Goal: Information Seeking & Learning: Find specific page/section

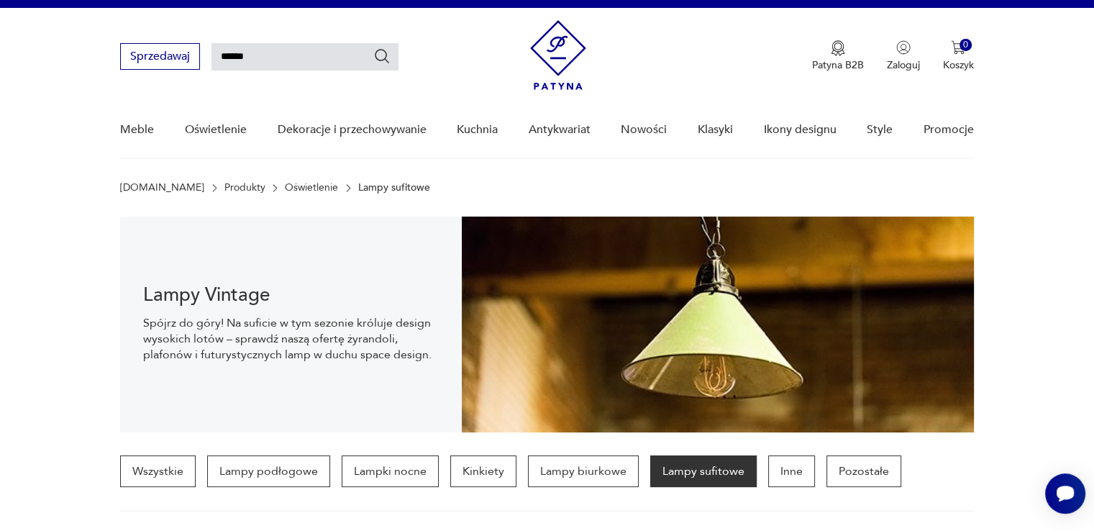
type input "******"
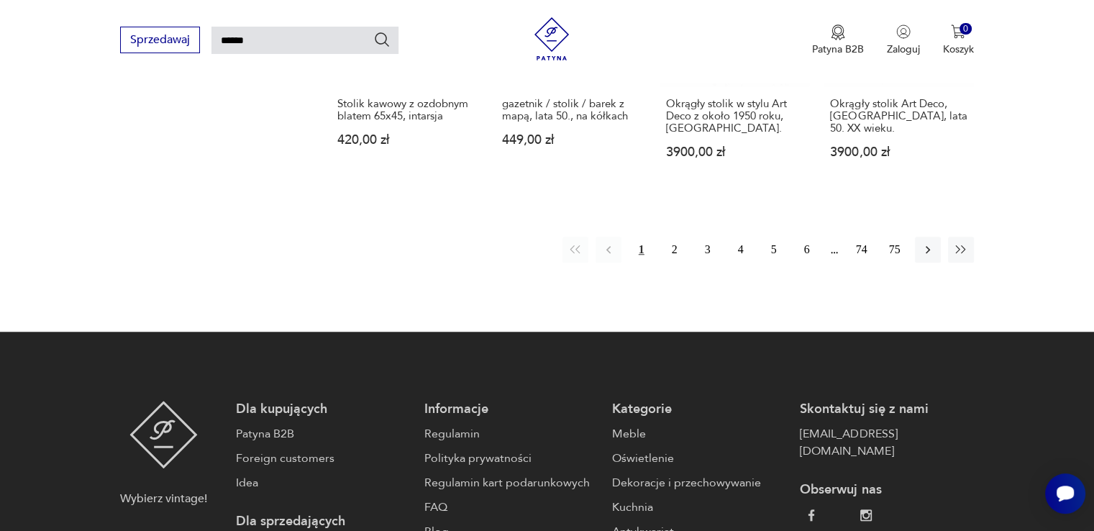
scroll to position [1274, 0]
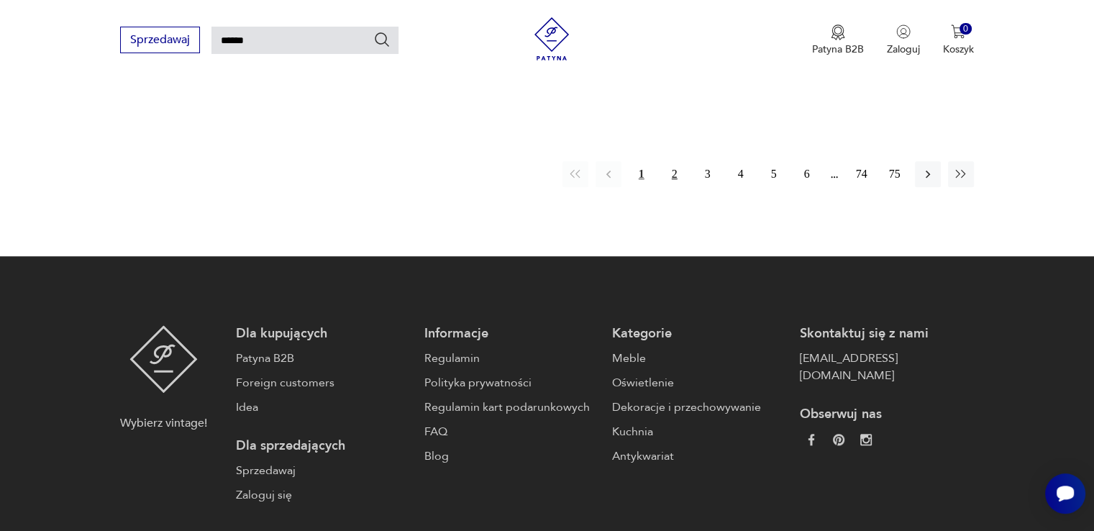
click at [672, 169] on button "2" at bounding box center [675, 174] width 26 height 26
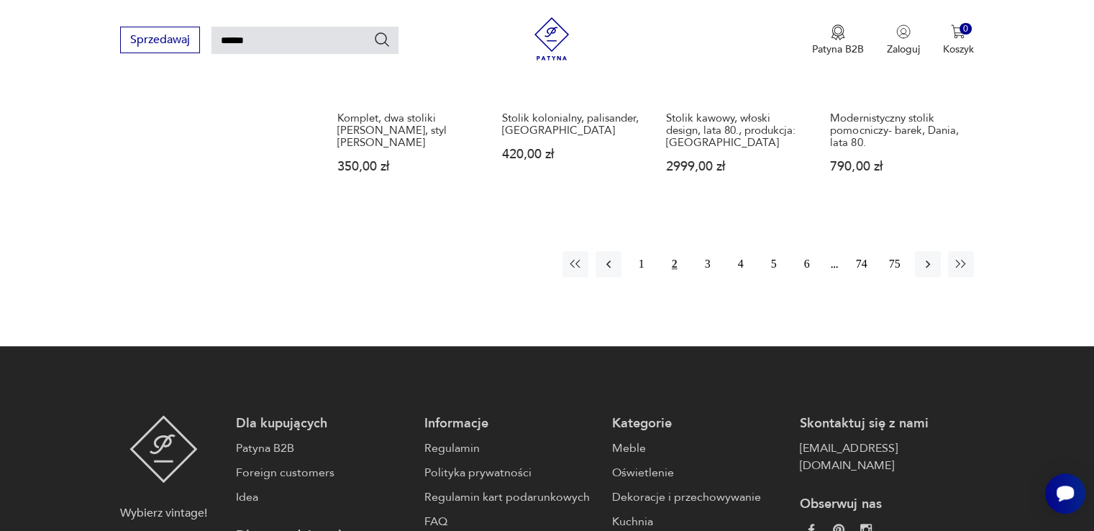
scroll to position [1346, 0]
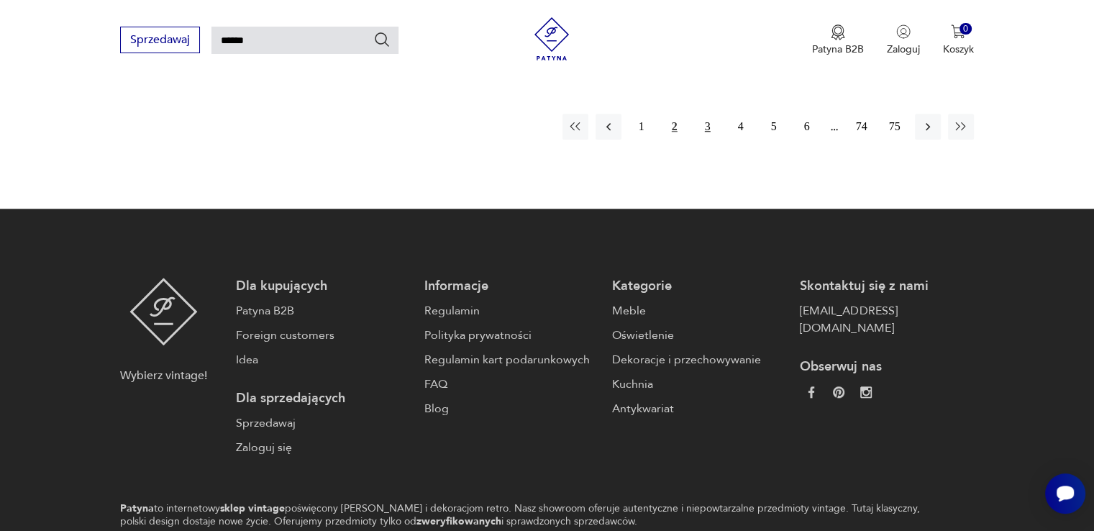
click at [705, 114] on button "3" at bounding box center [708, 127] width 26 height 26
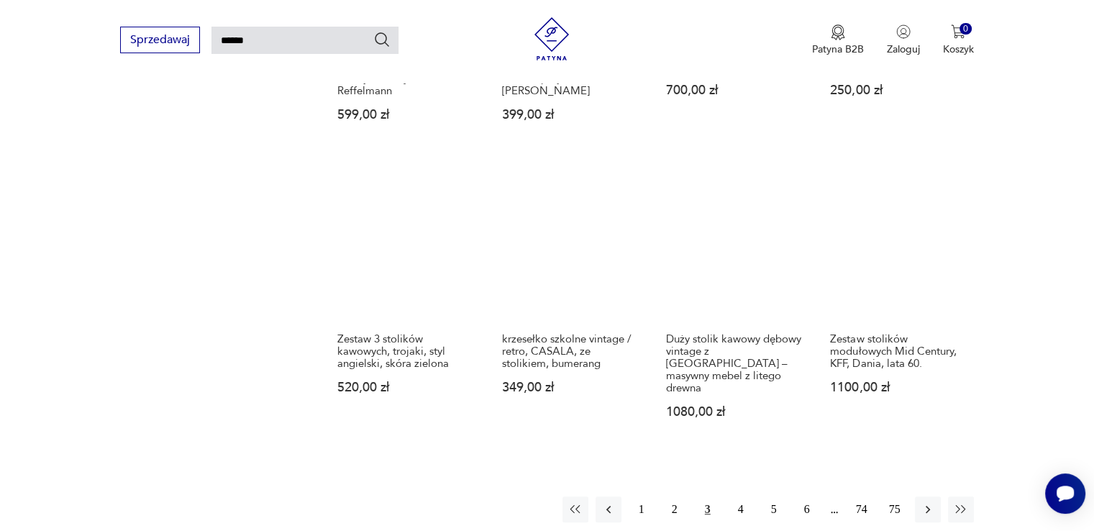
scroll to position [1202, 0]
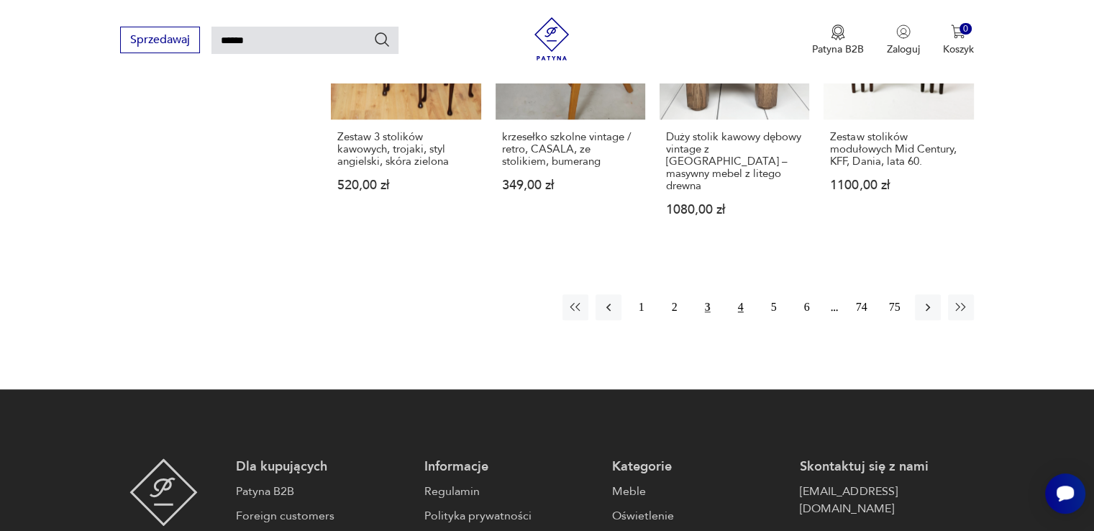
click at [743, 294] on button "4" at bounding box center [741, 307] width 26 height 26
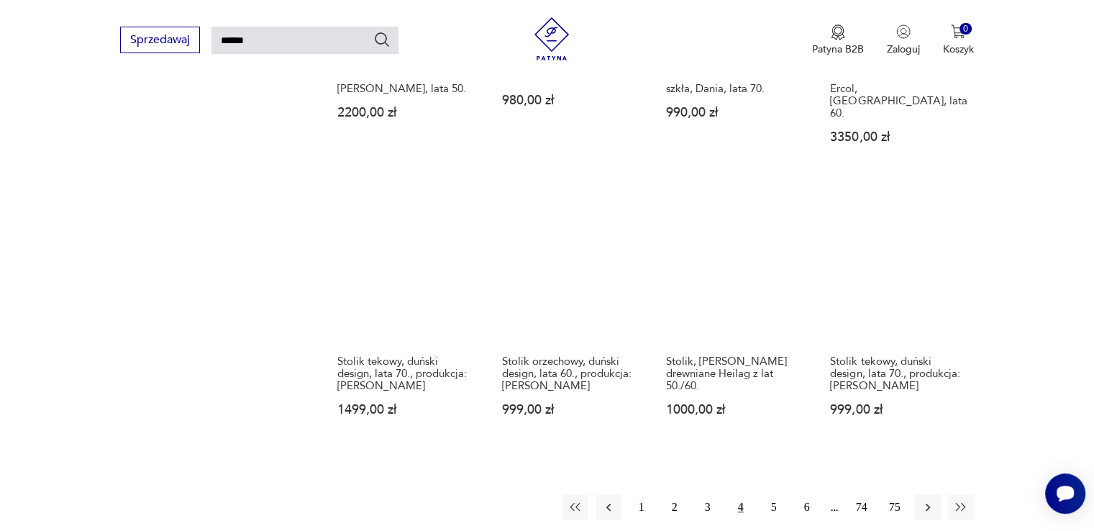
scroll to position [1130, 0]
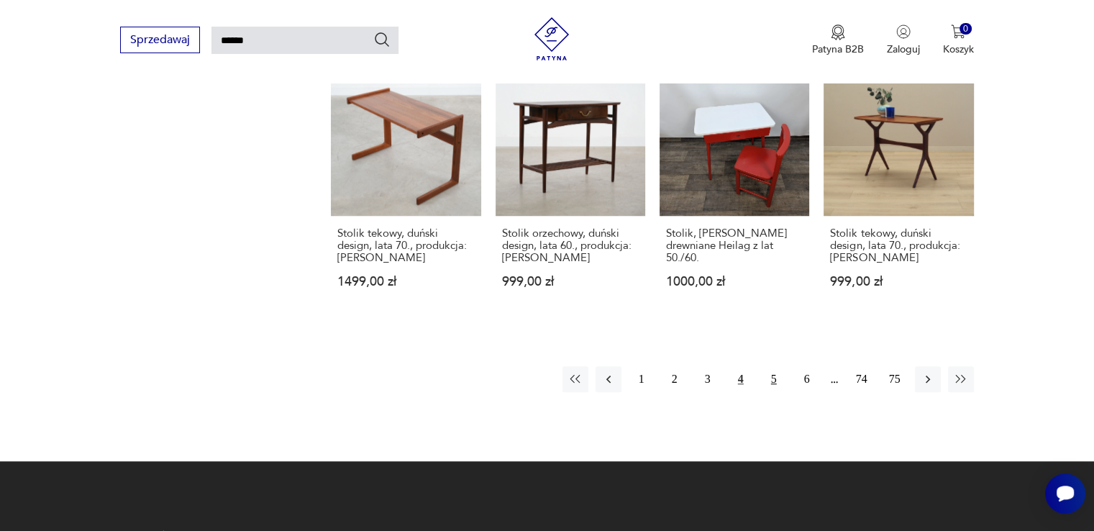
click at [769, 366] on button "5" at bounding box center [774, 379] width 26 height 26
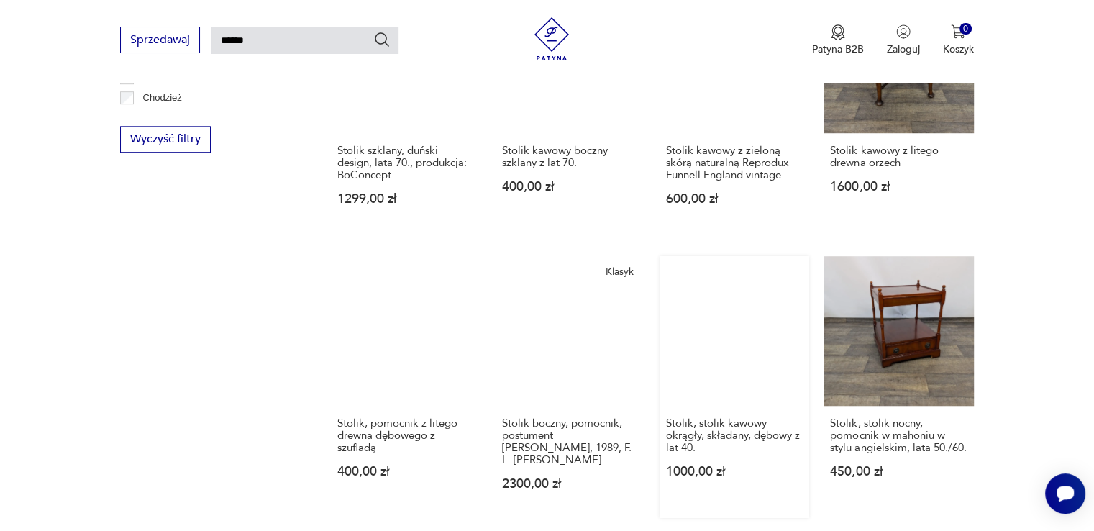
scroll to position [1059, 0]
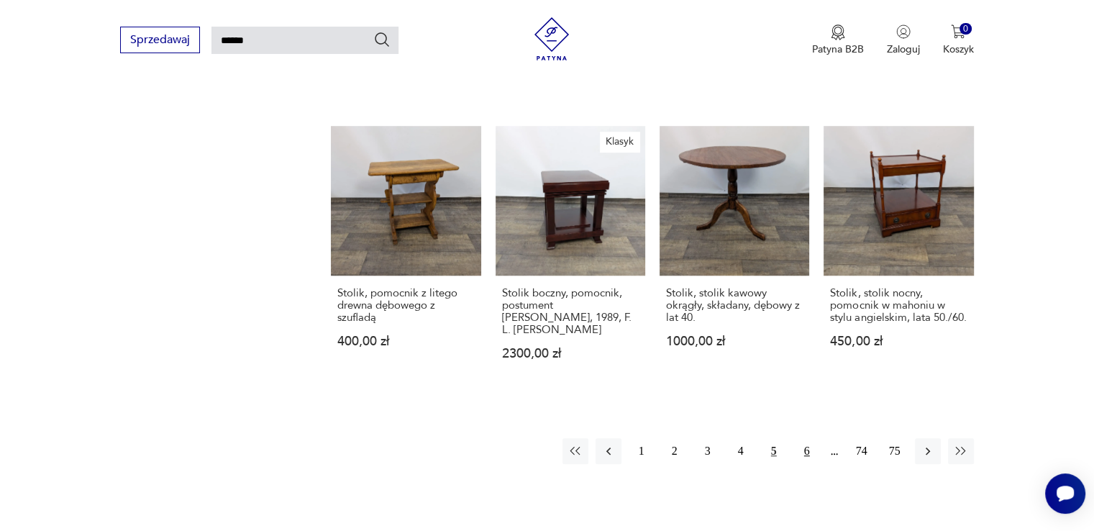
click at [803, 438] on button "6" at bounding box center [807, 451] width 26 height 26
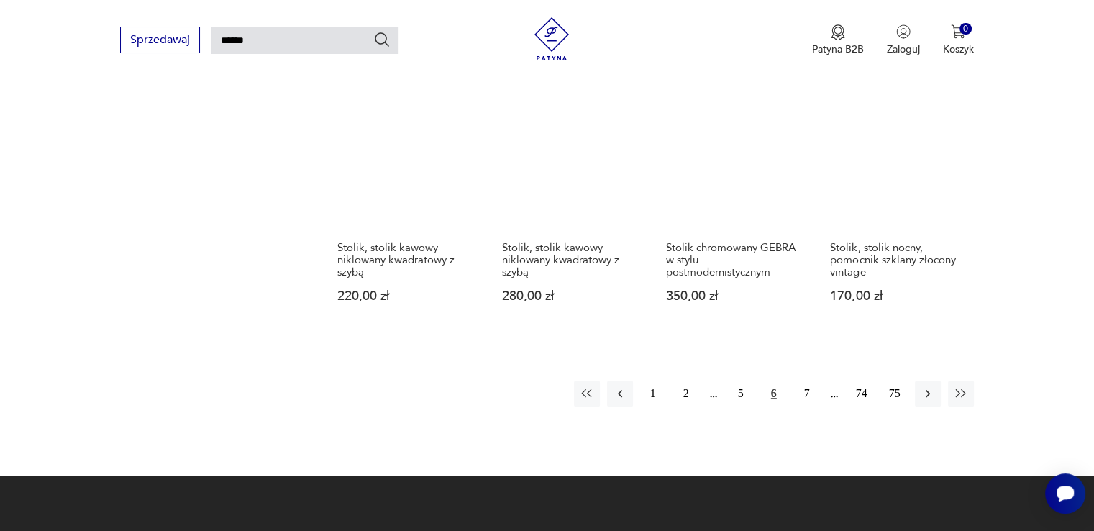
scroll to position [1059, 0]
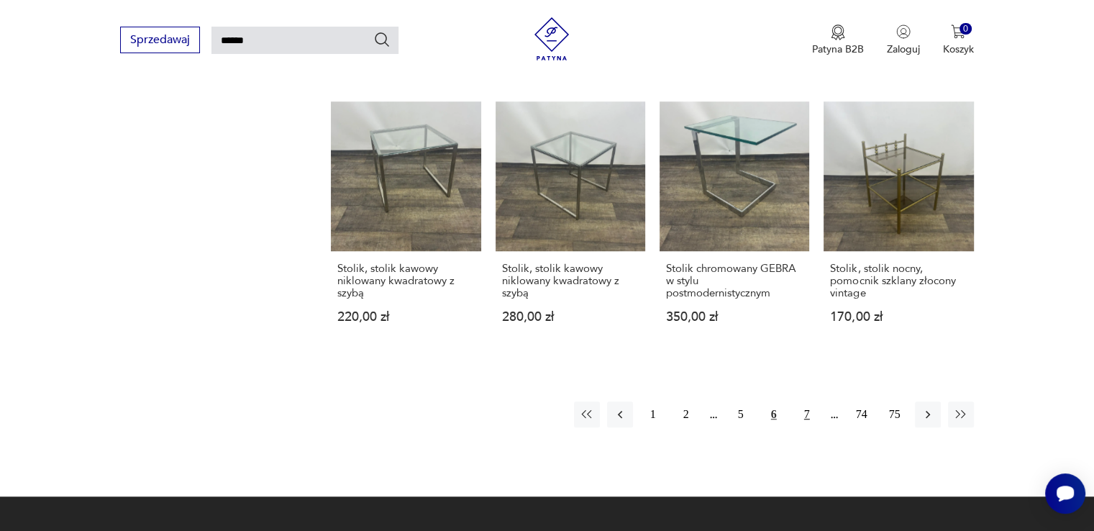
click at [810, 402] on button "7" at bounding box center [807, 415] width 26 height 26
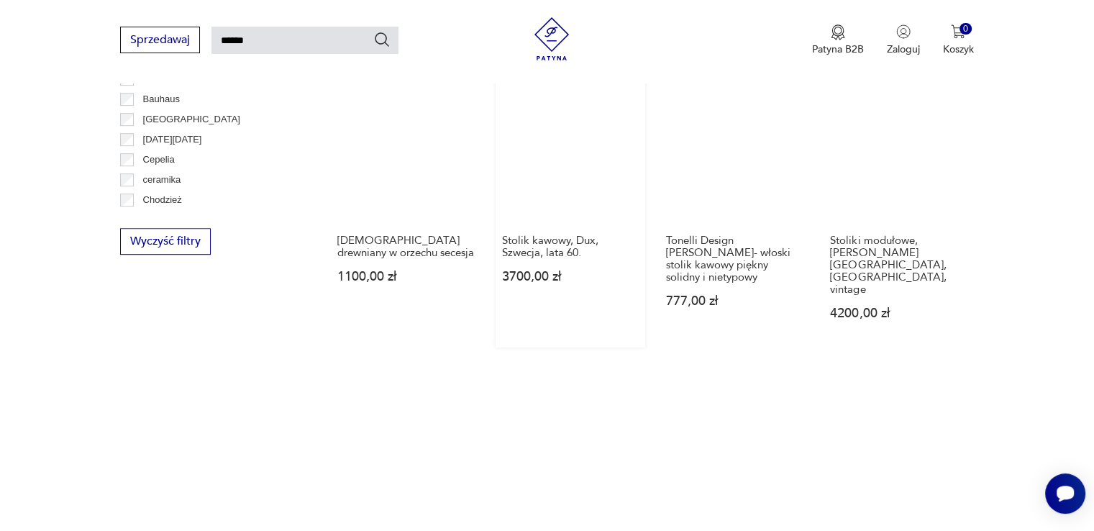
scroll to position [987, 0]
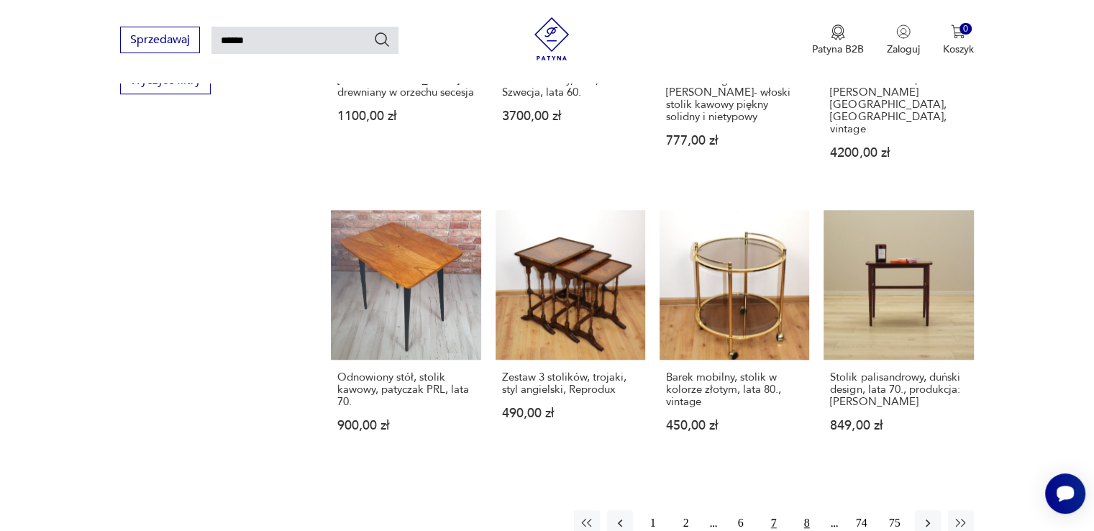
click at [804, 510] on button "8" at bounding box center [807, 523] width 26 height 26
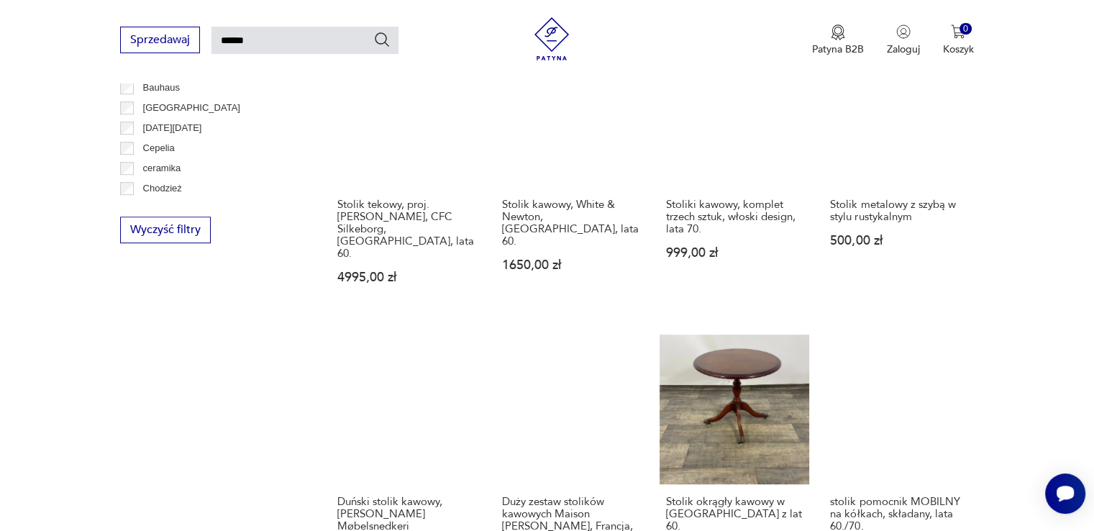
scroll to position [1202, 0]
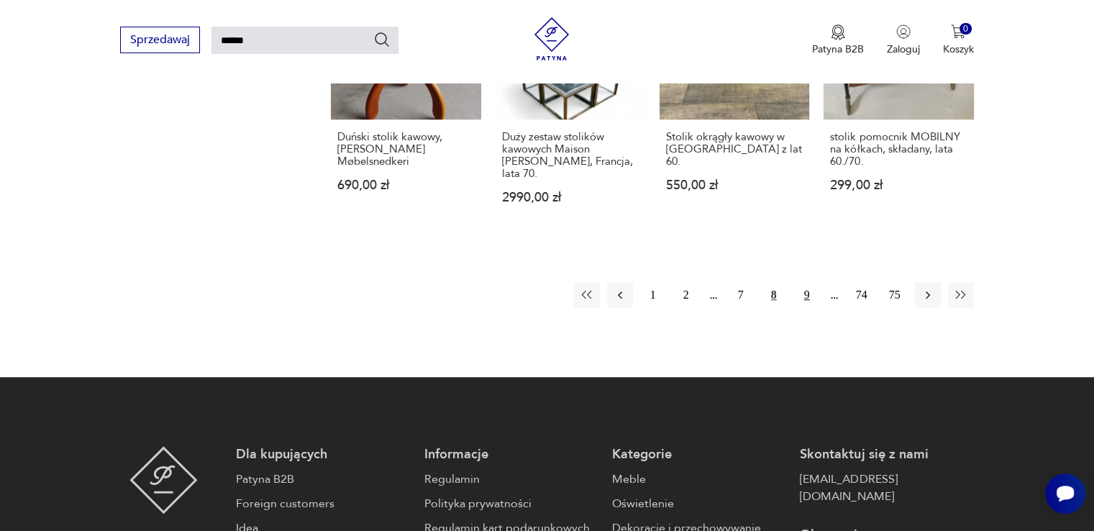
click at [810, 282] on button "9" at bounding box center [807, 295] width 26 height 26
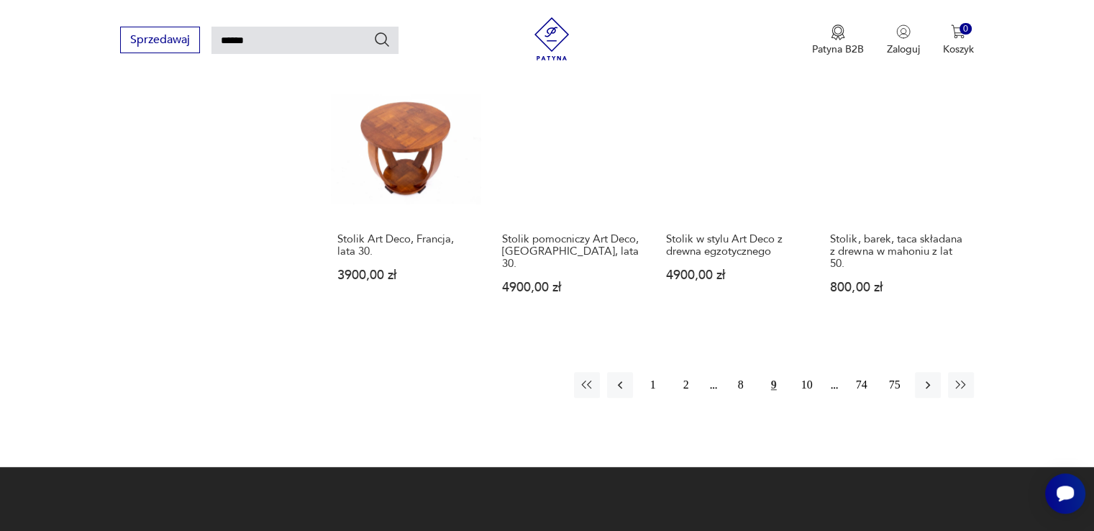
scroll to position [1202, 0]
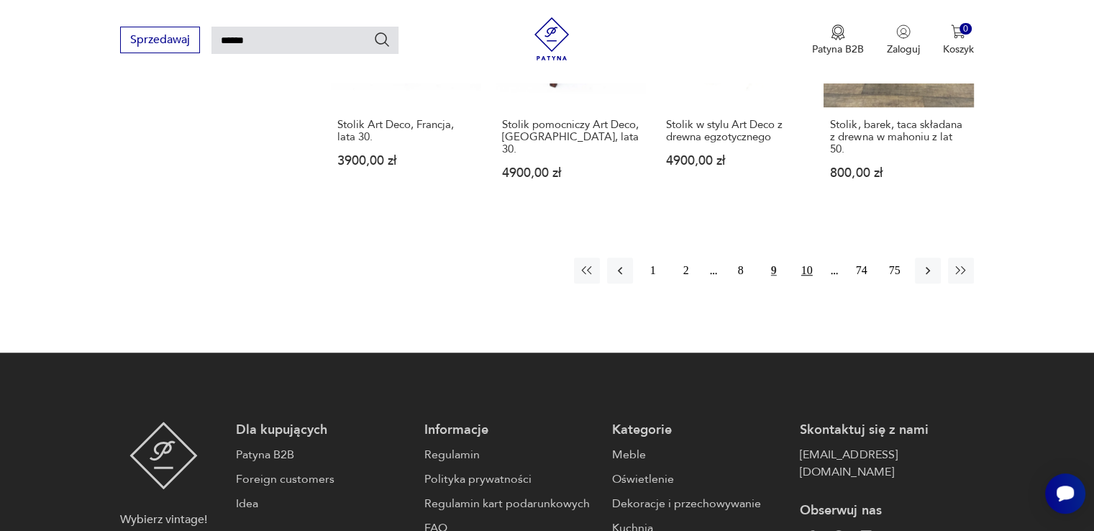
click at [803, 258] on button "10" at bounding box center [807, 271] width 26 height 26
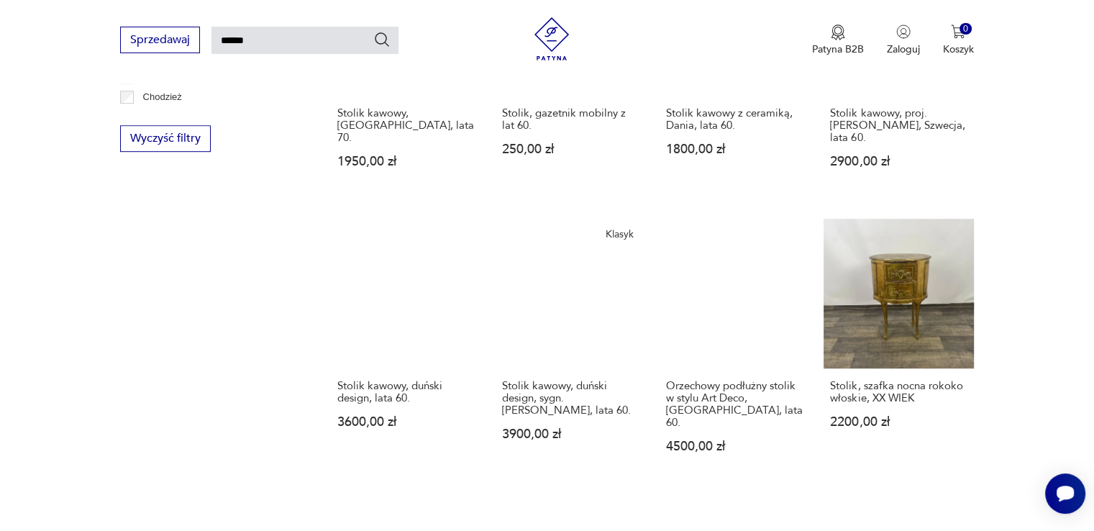
scroll to position [1130, 0]
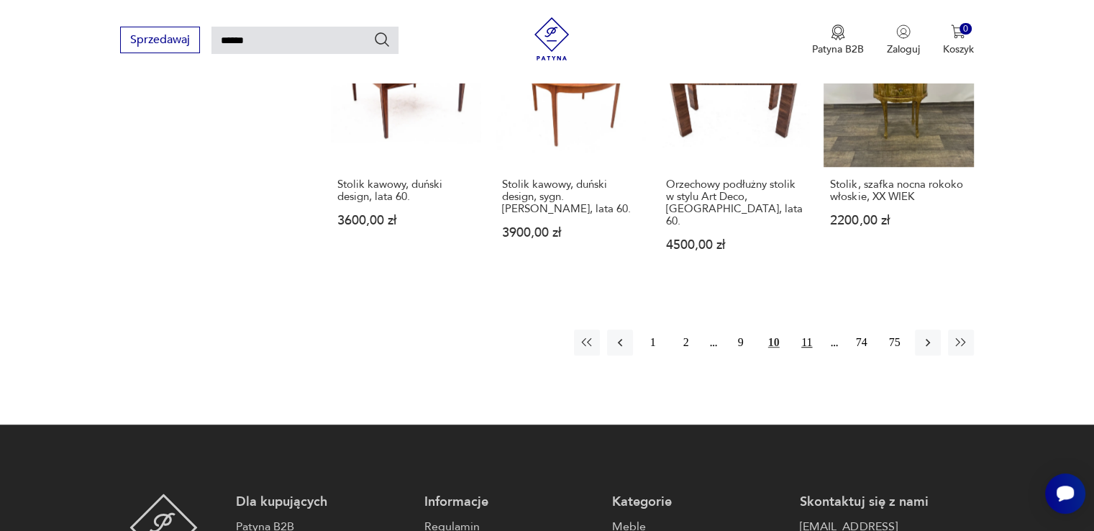
click at [806, 330] on button "11" at bounding box center [807, 343] width 26 height 26
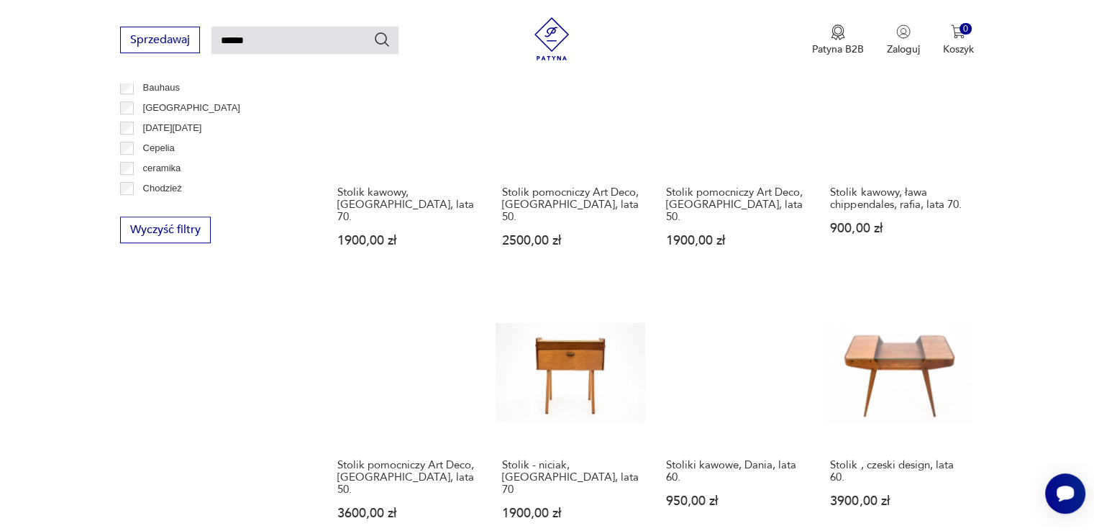
scroll to position [987, 0]
